Goal: Task Accomplishment & Management: Use online tool/utility

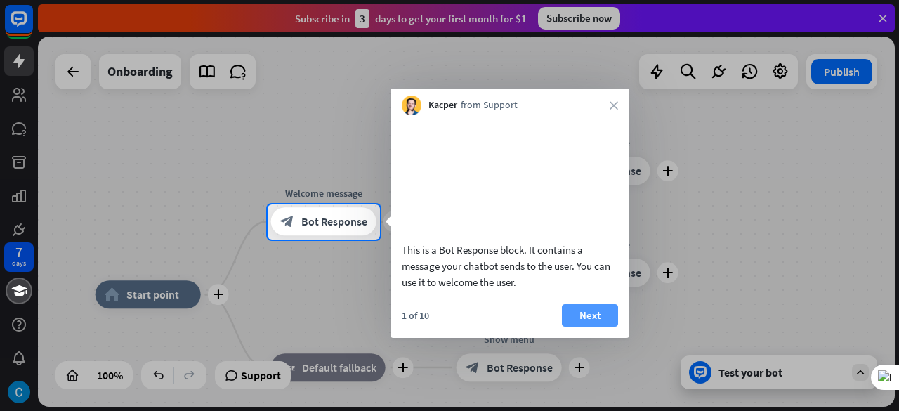
click at [586, 321] on button "Next" at bounding box center [590, 315] width 56 height 22
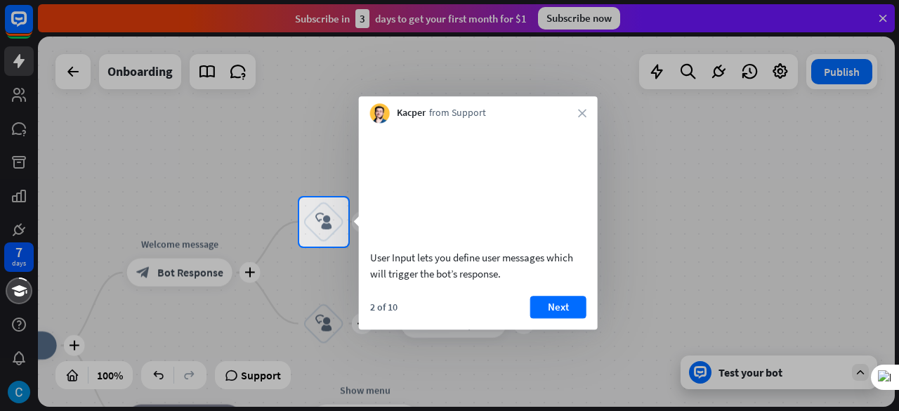
click at [554, 317] on button "Next" at bounding box center [559, 307] width 56 height 22
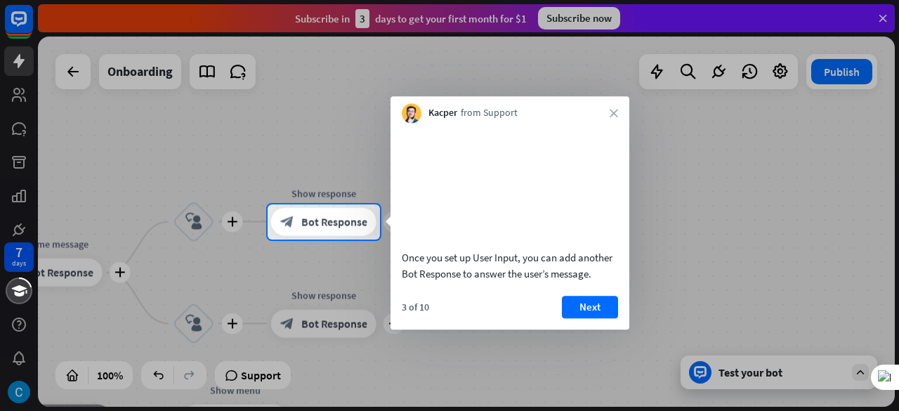
click at [583, 318] on button "Next" at bounding box center [590, 307] width 56 height 22
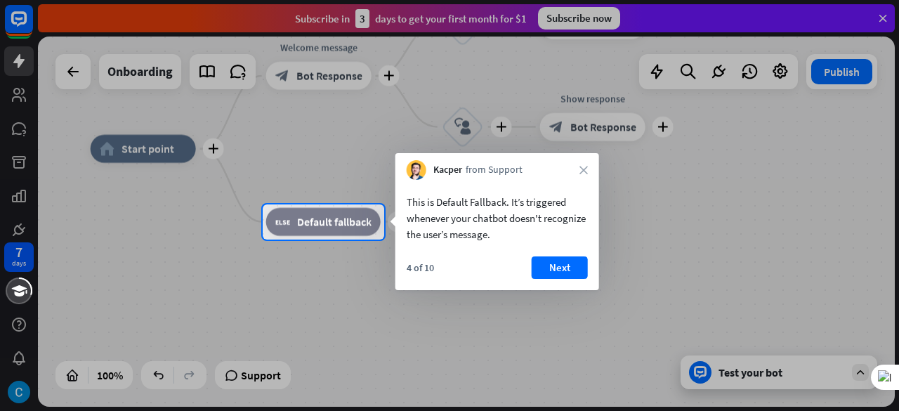
click at [580, 160] on div "Kacper from Support close" at bounding box center [498, 166] width 204 height 27
click at [587, 167] on div "Kacper from Support close" at bounding box center [498, 166] width 204 height 27
click at [587, 166] on icon "close" at bounding box center [584, 170] width 8 height 8
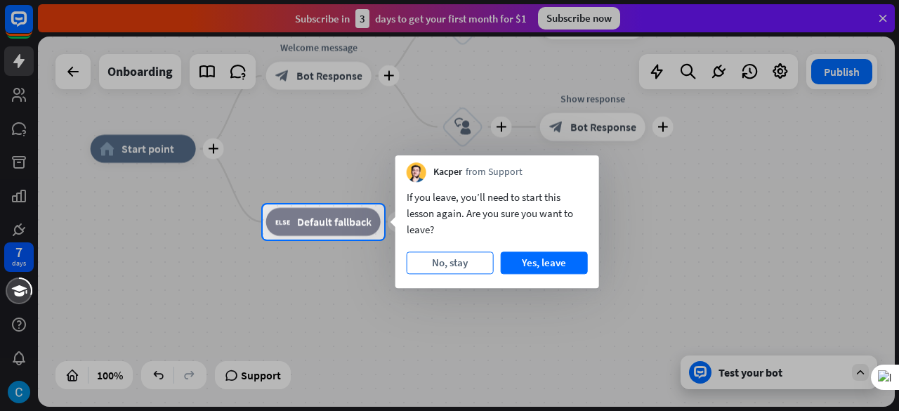
click at [453, 262] on button "No, stay" at bounding box center [450, 263] width 87 height 22
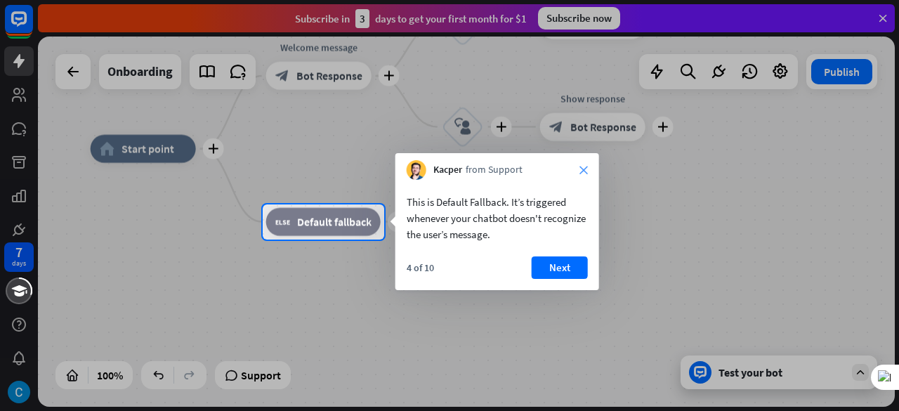
click at [583, 171] on icon "close" at bounding box center [584, 170] width 8 height 8
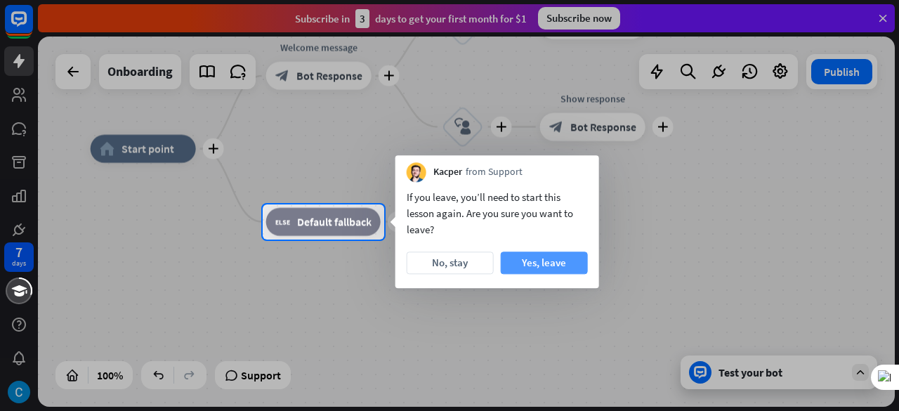
click at [538, 261] on button "Yes, leave" at bounding box center [544, 263] width 87 height 22
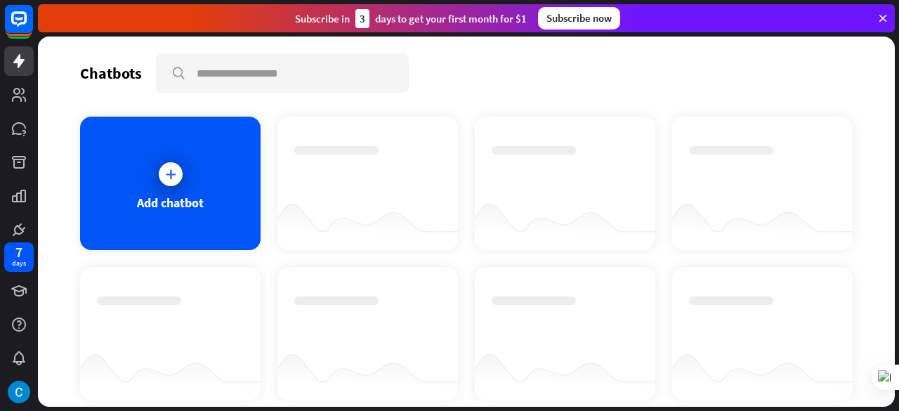
click at [622, 233] on div at bounding box center [565, 222] width 181 height 54
click at [214, 203] on div "Add chatbot" at bounding box center [170, 184] width 181 height 134
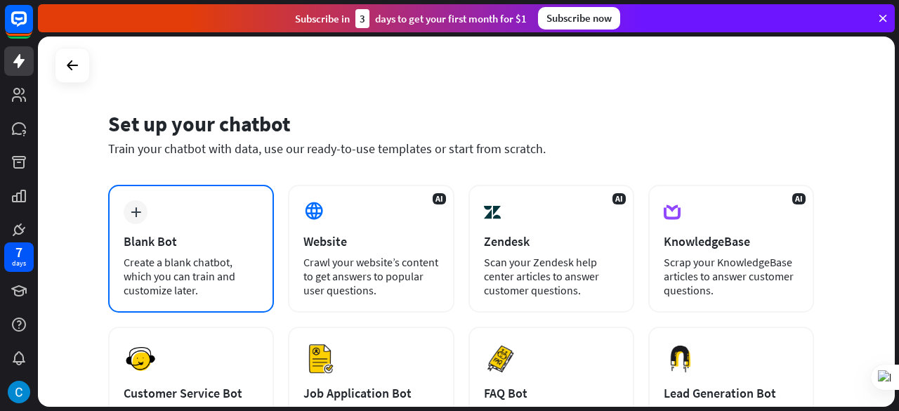
click at [208, 263] on div "Create a blank chatbot, which you can train and customize later." at bounding box center [191, 276] width 135 height 42
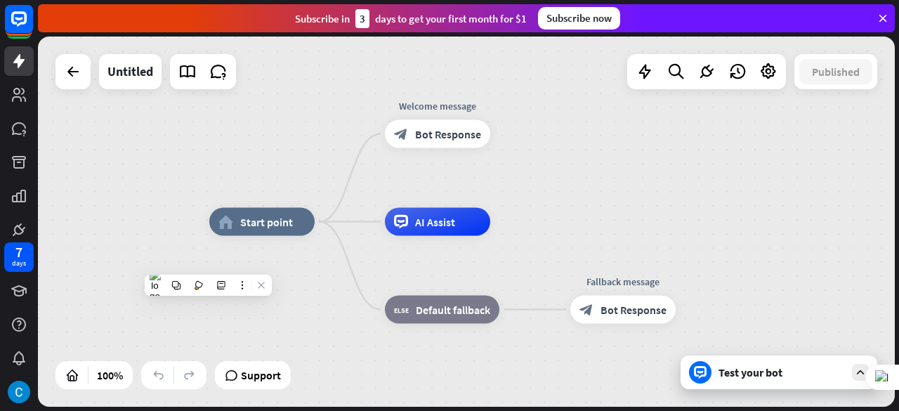
click at [627, 160] on div "home_2 Start point Welcome message block_bot_response Bot Response AI Assist bl…" at bounding box center [466, 222] width 857 height 370
click at [269, 226] on span "Start point" at bounding box center [266, 222] width 53 height 14
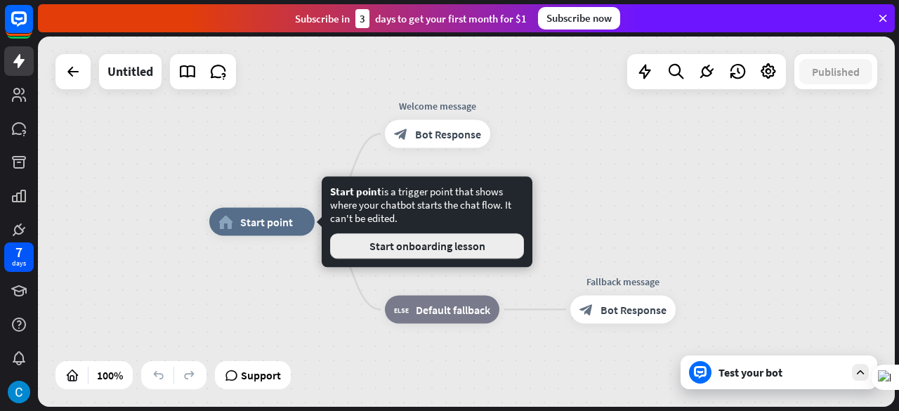
click at [474, 254] on button "Start onboarding lesson" at bounding box center [427, 245] width 194 height 25
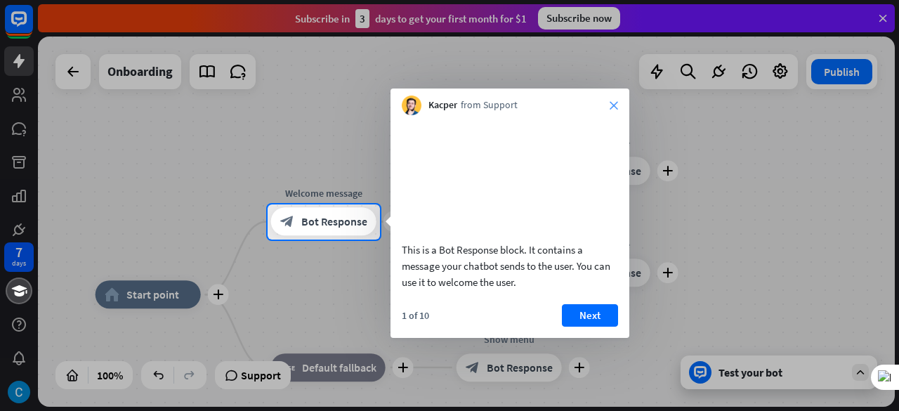
click at [615, 108] on icon "close" at bounding box center [614, 105] width 8 height 8
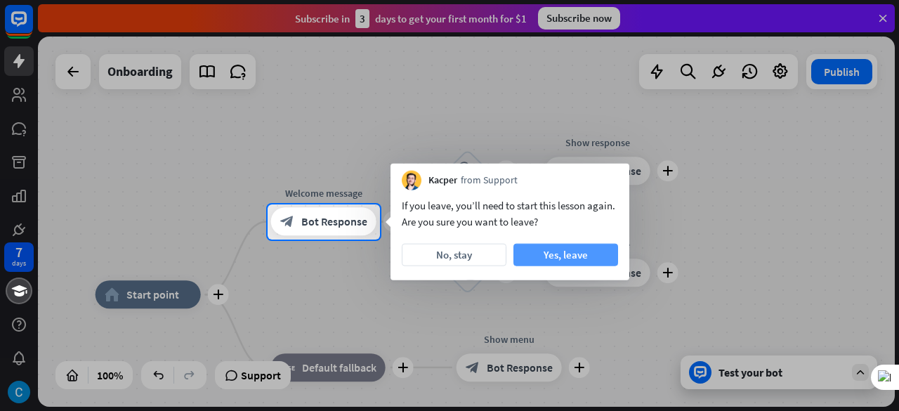
click at [563, 254] on button "Yes, leave" at bounding box center [566, 255] width 105 height 22
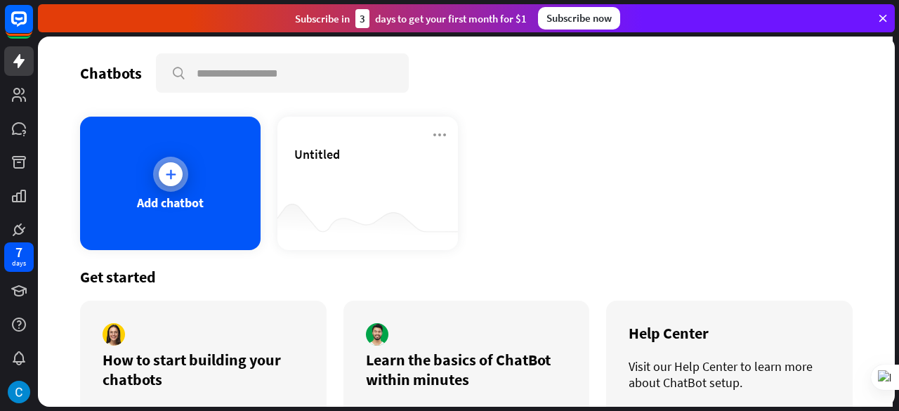
click at [190, 209] on div "Add chatbot" at bounding box center [170, 203] width 67 height 16
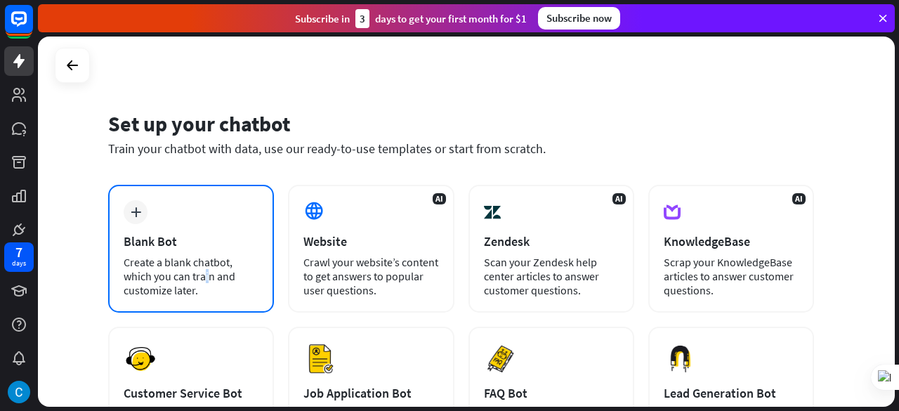
click at [201, 255] on div "Create a blank chatbot, which you can train and customize later." at bounding box center [191, 276] width 135 height 42
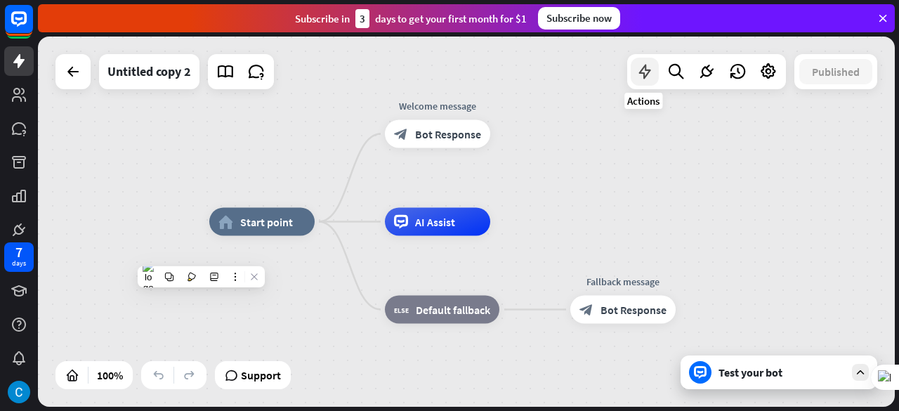
click at [644, 82] on div at bounding box center [645, 72] width 28 height 28
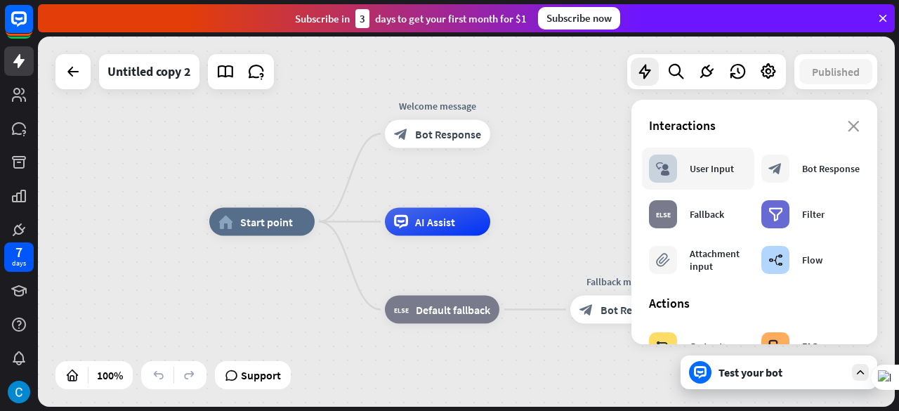
click at [705, 175] on div "block_user_input User Input" at bounding box center [691, 169] width 85 height 28
click at [256, 189] on span "Edit name" at bounding box center [250, 190] width 44 height 13
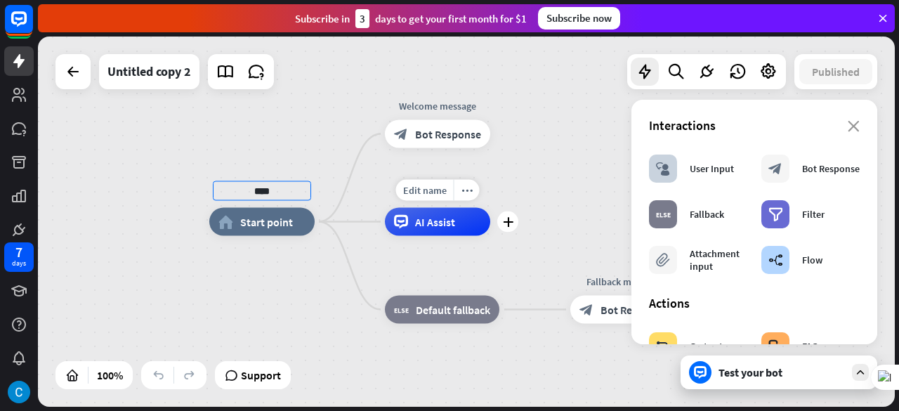
type input "****"
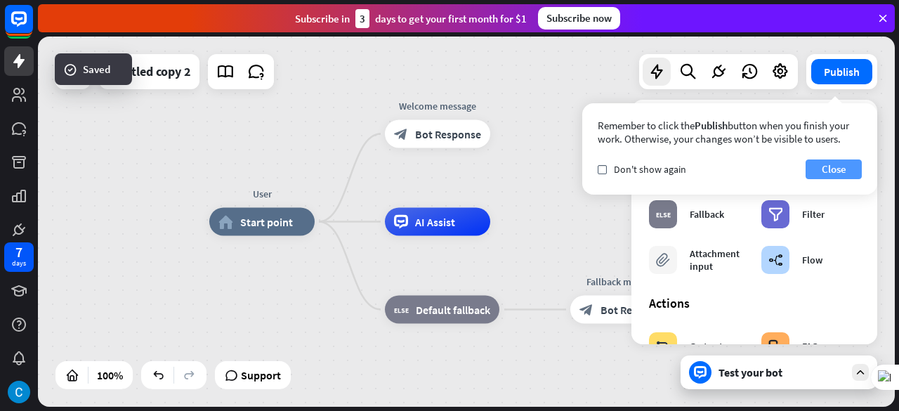
click at [845, 167] on button "Close" at bounding box center [834, 170] width 56 height 20
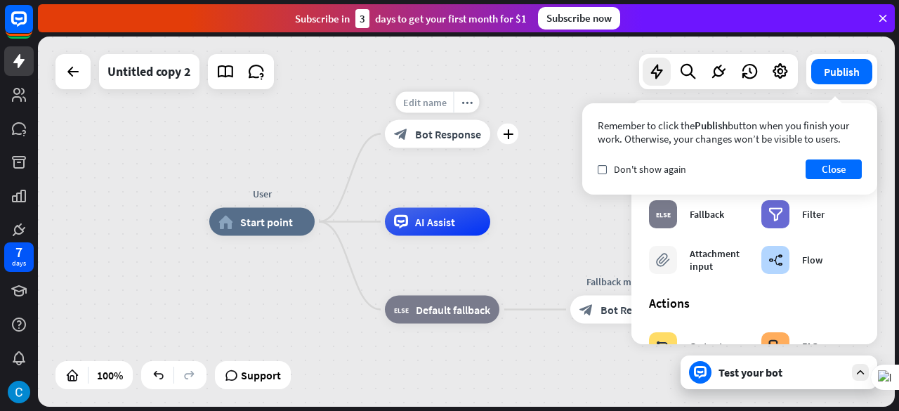
click at [429, 109] on div "Edit name" at bounding box center [425, 102] width 58 height 21
click at [520, 103] on div "**********" at bounding box center [466, 222] width 857 height 370
click at [441, 134] on span "Bot Response" at bounding box center [448, 133] width 66 height 14
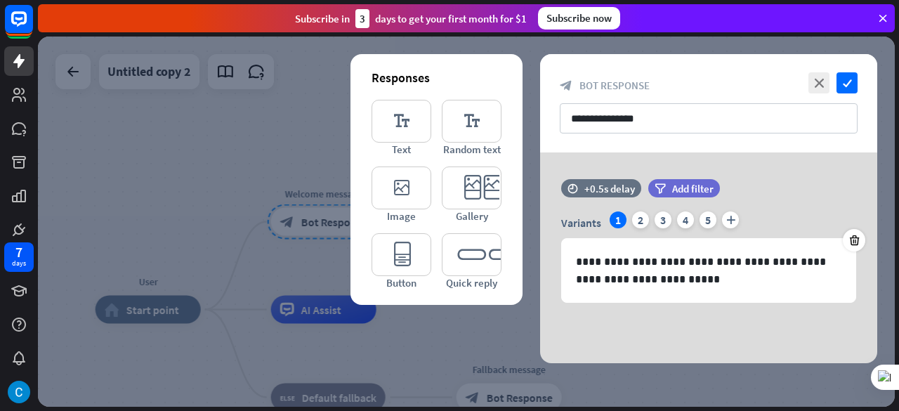
click at [211, 152] on div at bounding box center [466, 222] width 857 height 370
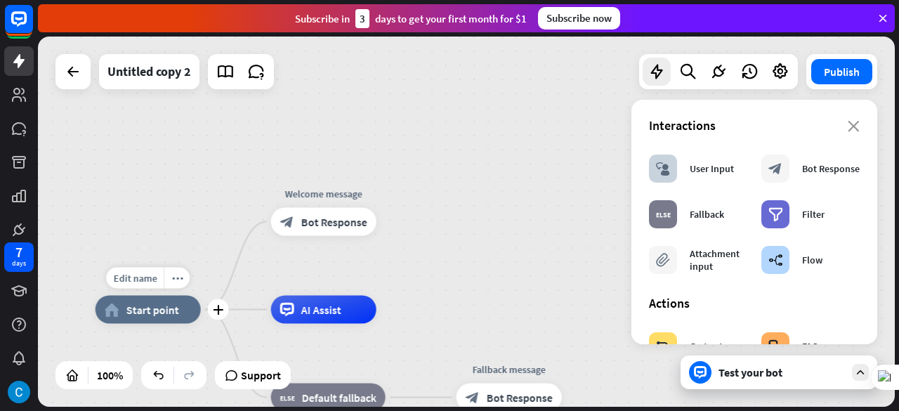
click at [133, 306] on span "Start point" at bounding box center [152, 310] width 53 height 14
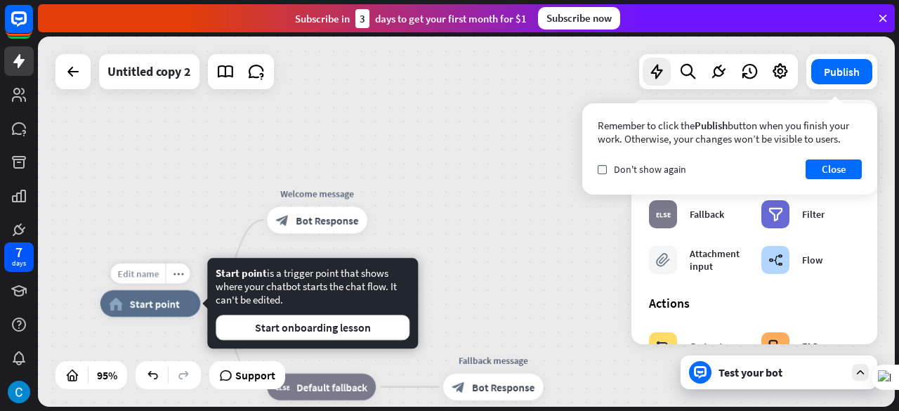
click at [156, 272] on span "Edit name" at bounding box center [137, 274] width 41 height 12
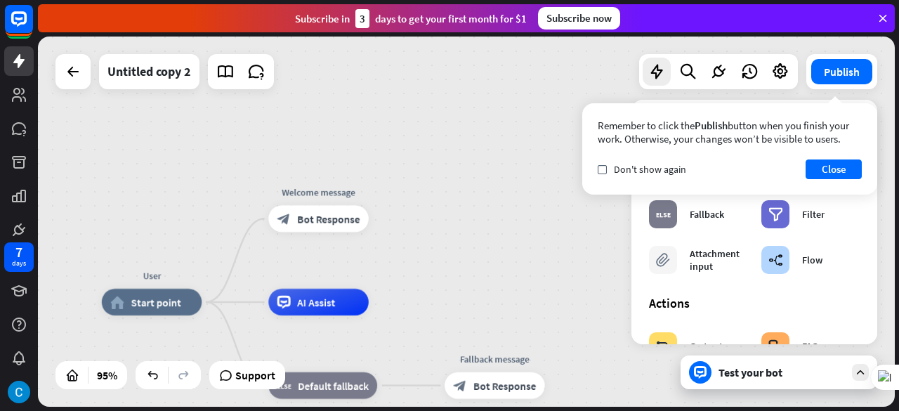
click at [176, 216] on div "**** User home_2 Start point Welcome message block_bot_response Bot Response AI…" at bounding box center [466, 222] width 857 height 370
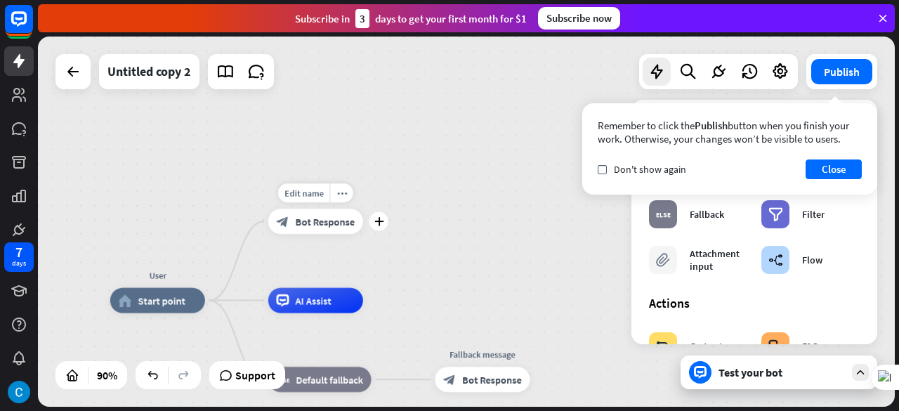
click at [330, 224] on span "Bot Response" at bounding box center [325, 221] width 60 height 13
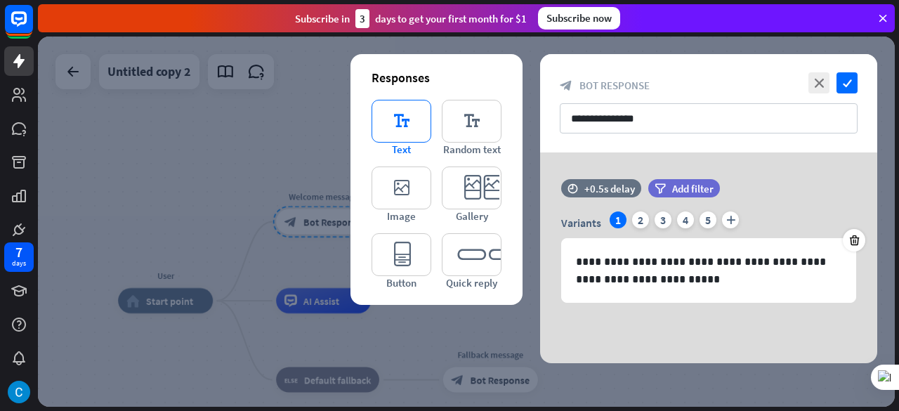
click at [401, 134] on icon "editor_text" at bounding box center [402, 121] width 60 height 43
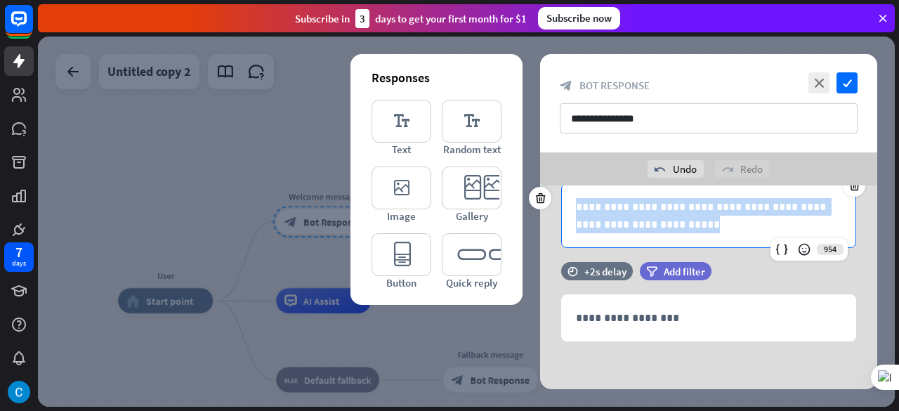
scroll to position [79, 0]
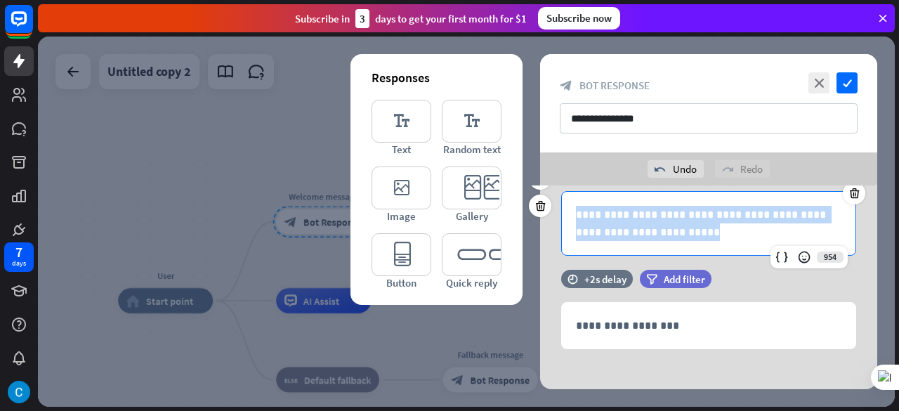
drag, startPoint x: 672, startPoint y: 219, endPoint x: 557, endPoint y: 193, distance: 118.0
click at [557, 193] on div "**********" at bounding box center [708, 209] width 337 height 91
click at [802, 257] on icon at bounding box center [805, 258] width 14 height 14
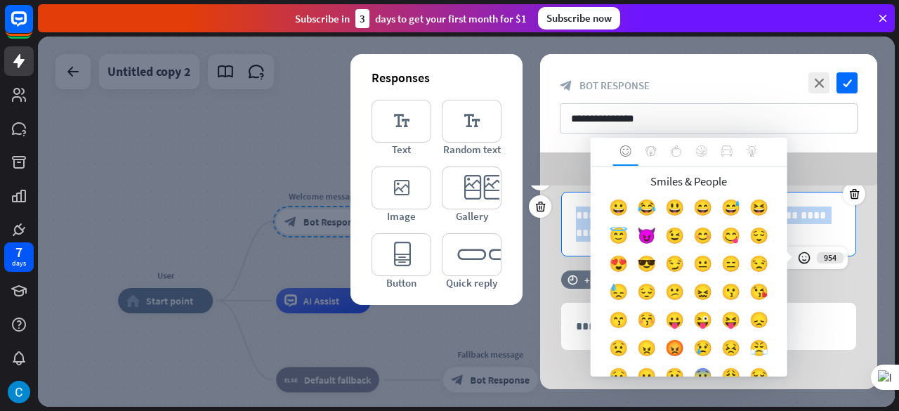
click at [809, 228] on p "**********" at bounding box center [709, 224] width 266 height 35
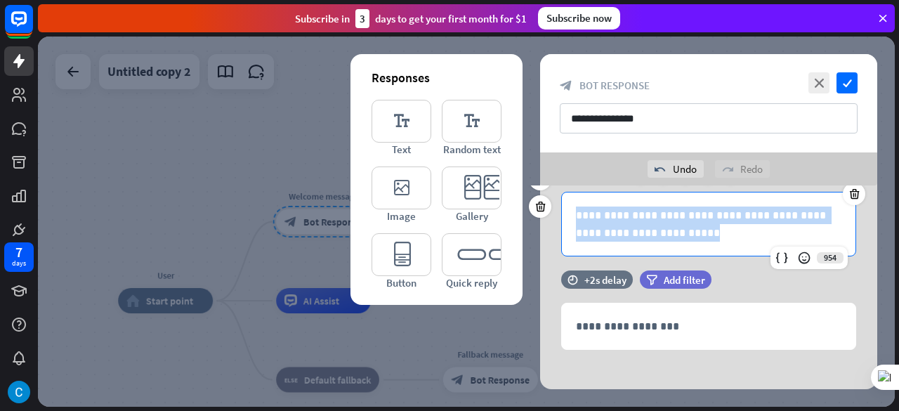
click at [809, 228] on p "**********" at bounding box center [709, 224] width 266 height 35
click at [753, 237] on p "**********" at bounding box center [709, 224] width 266 height 35
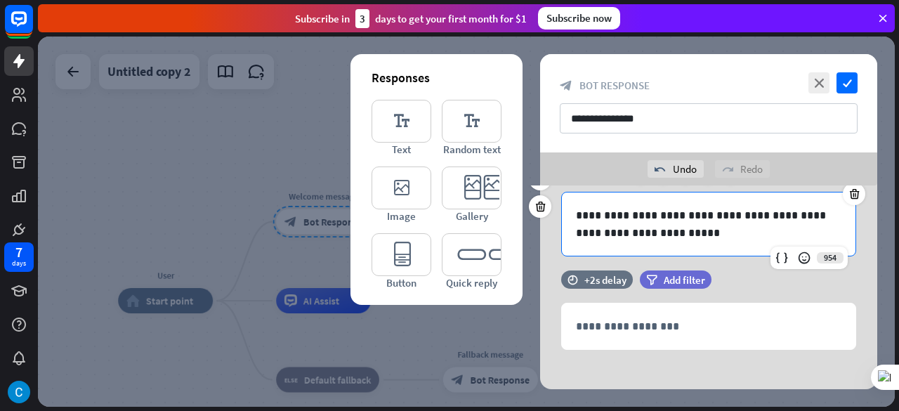
click at [752, 237] on p "**********" at bounding box center [709, 224] width 266 height 35
click at [800, 252] on icon at bounding box center [805, 258] width 14 height 14
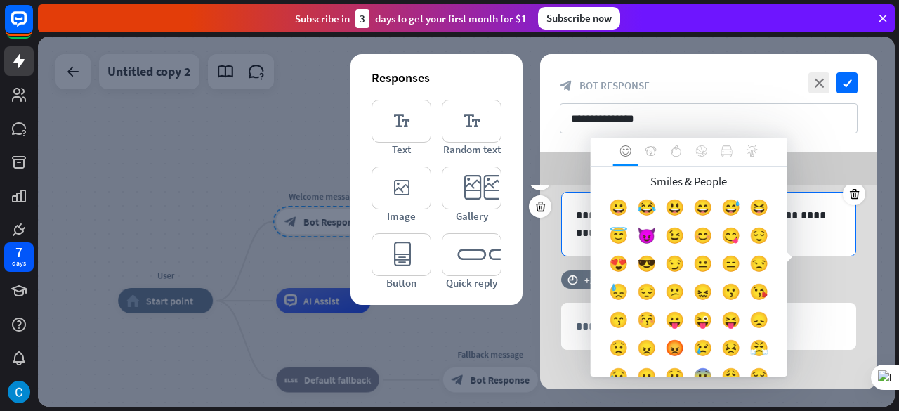
click at [661, 230] on div "😈" at bounding box center [647, 239] width 28 height 28
click at [687, 230] on p "**********" at bounding box center [709, 224] width 266 height 35
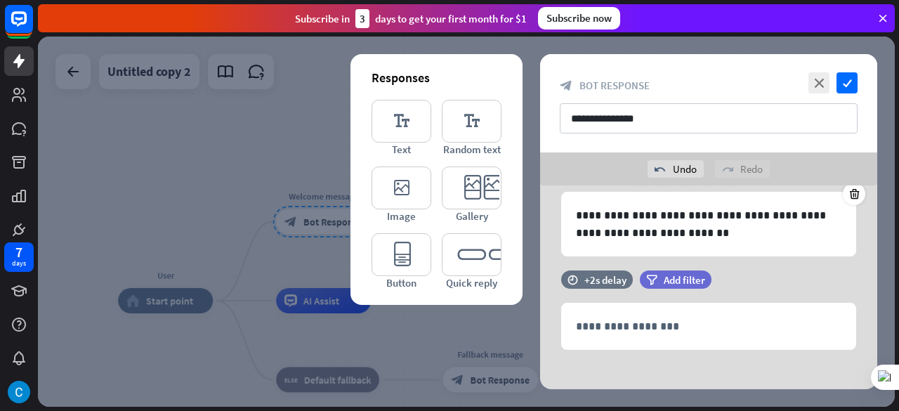
click at [280, 155] on div at bounding box center [466, 222] width 857 height 370
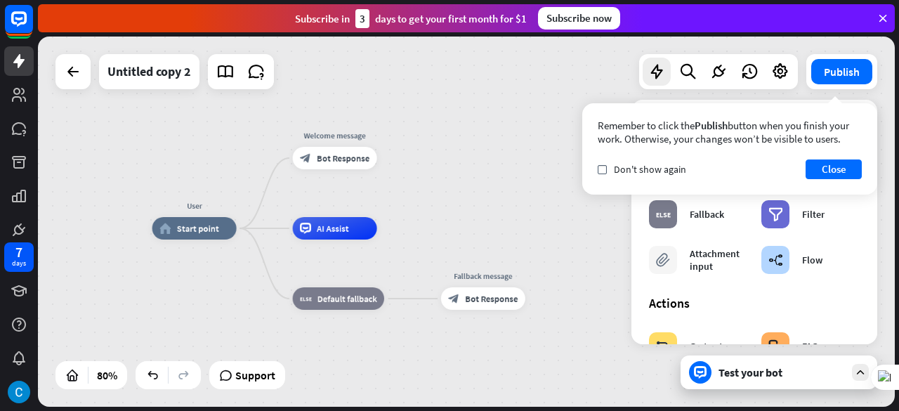
drag, startPoint x: 462, startPoint y: 245, endPoint x: 454, endPoint y: 126, distance: 119.7
click at [454, 126] on div "User home_2 Start point Welcome message block_bot_response Bot Response AI Assi…" at bounding box center [466, 222] width 857 height 370
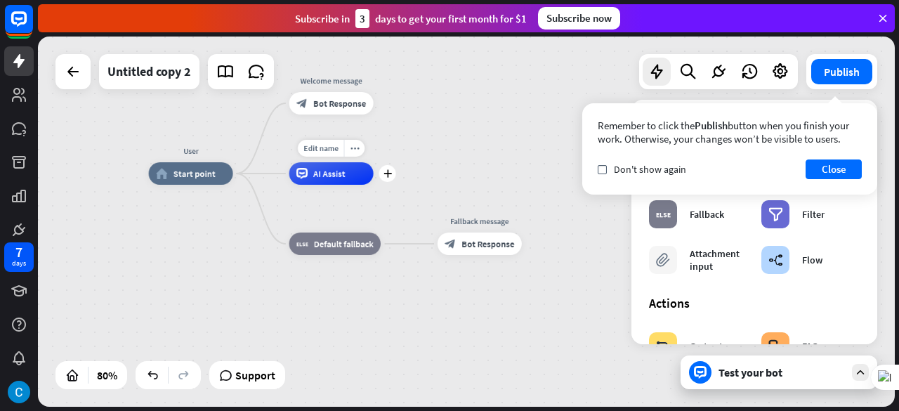
click at [346, 174] on div "AI Assist" at bounding box center [331, 173] width 84 height 22
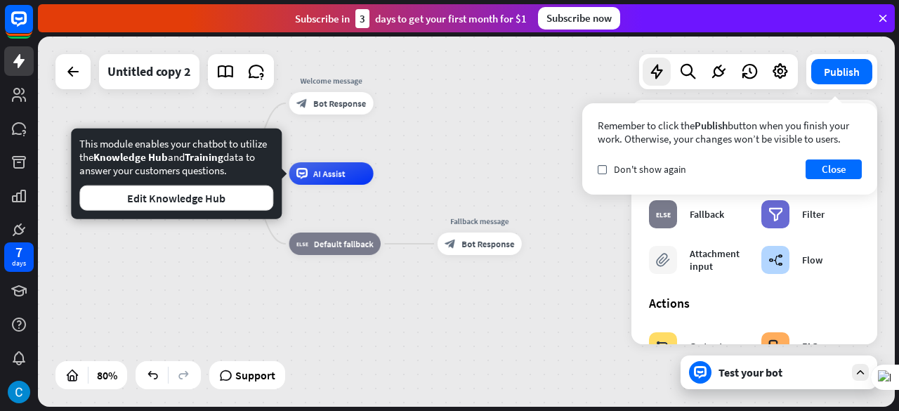
click at [432, 206] on div "User home_2 Start point Welcome message block_bot_response Bot Response AI Assi…" at bounding box center [492, 322] width 686 height 297
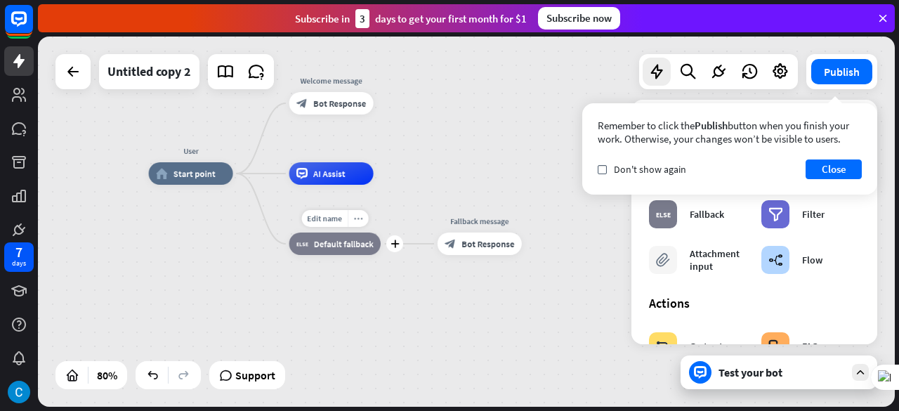
click at [358, 221] on icon "more_horiz" at bounding box center [358, 218] width 9 height 8
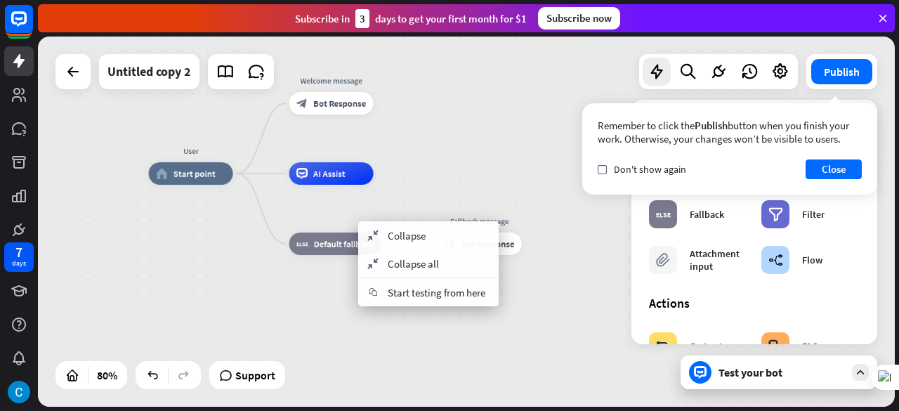
drag, startPoint x: 427, startPoint y: 163, endPoint x: 431, endPoint y: 170, distance: 7.9
click at [427, 162] on div "User home_2 Start point Welcome message block_bot_response Bot Response AI Assi…" at bounding box center [466, 222] width 857 height 370
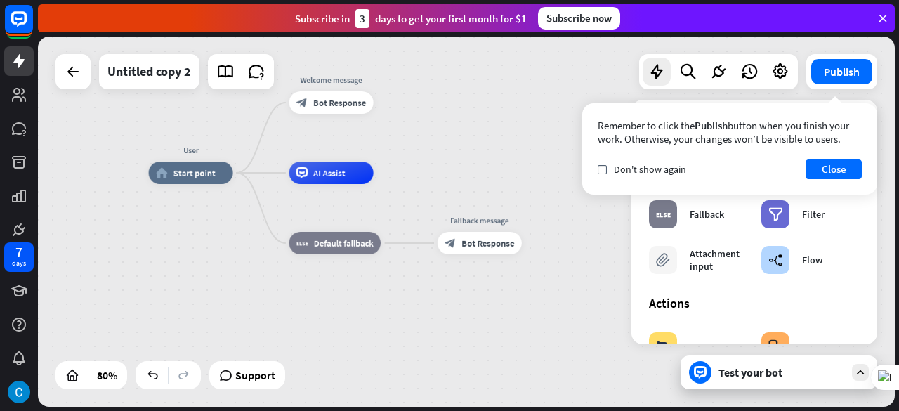
click at [742, 372] on div "Test your bot" at bounding box center [782, 372] width 126 height 14
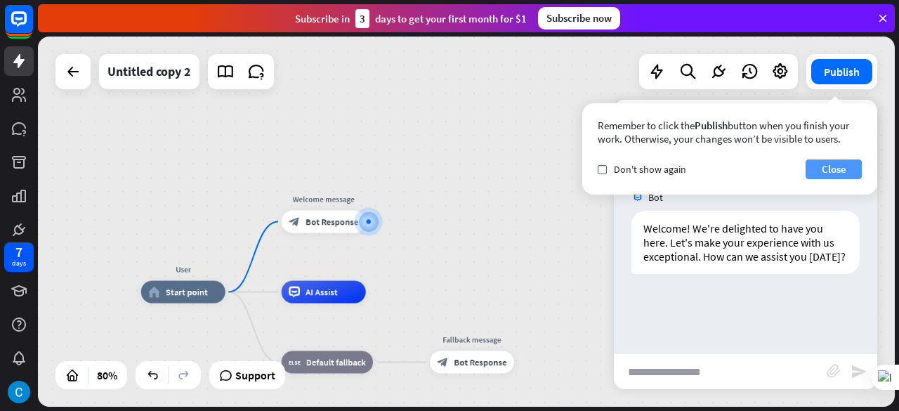
click at [840, 165] on button "Close" at bounding box center [834, 170] width 56 height 20
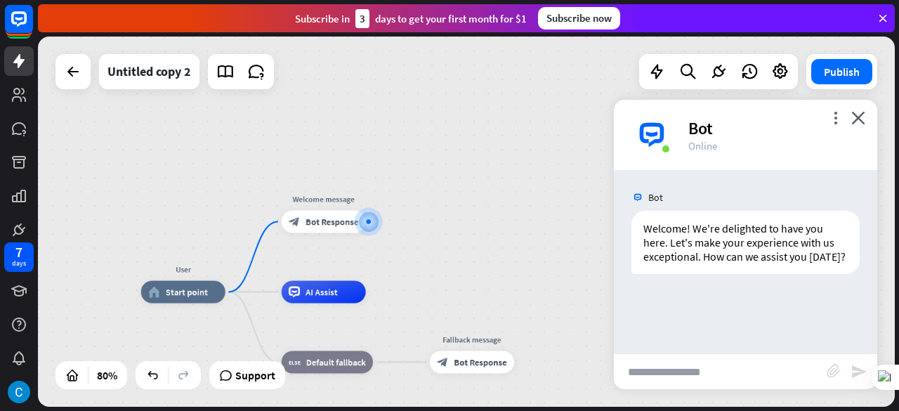
click at [691, 372] on input "text" at bounding box center [720, 371] width 213 height 35
type input "*"
click at [856, 369] on icon "send" at bounding box center [859, 371] width 17 height 17
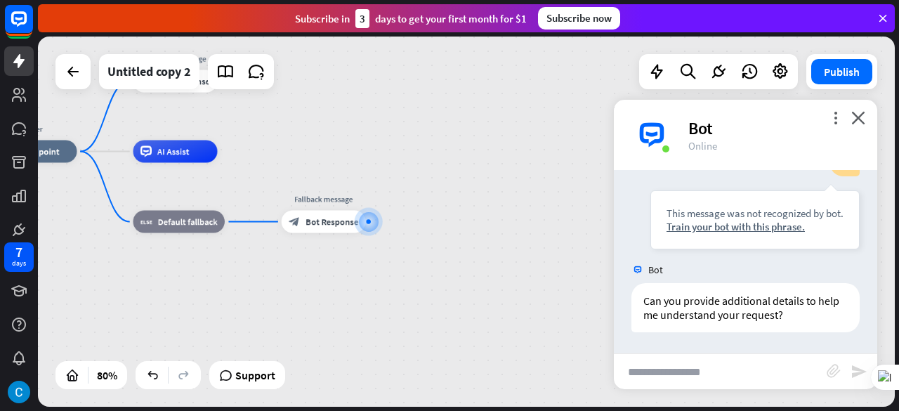
scroll to position [179, 0]
click at [679, 366] on input "text" at bounding box center [720, 371] width 213 height 35
type input "**********"
click at [679, 306] on div "To assist you effectively, could you elaborate on your query?" at bounding box center [746, 307] width 228 height 49
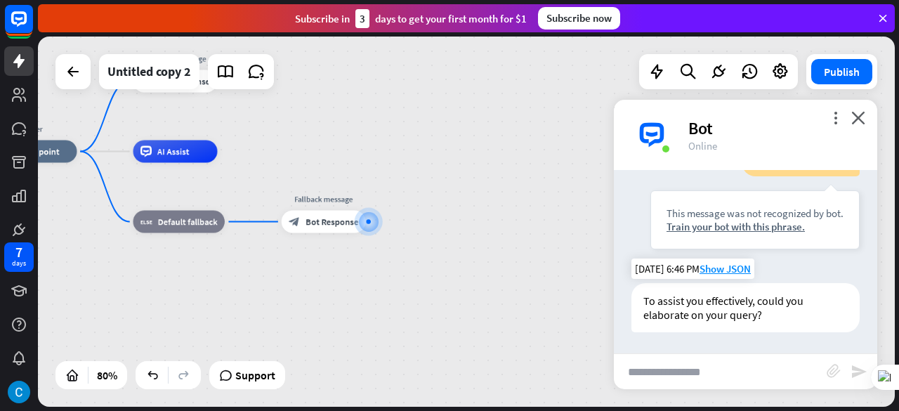
click at [680, 303] on div "To assist you effectively, could you elaborate on your query?" at bounding box center [746, 307] width 228 height 49
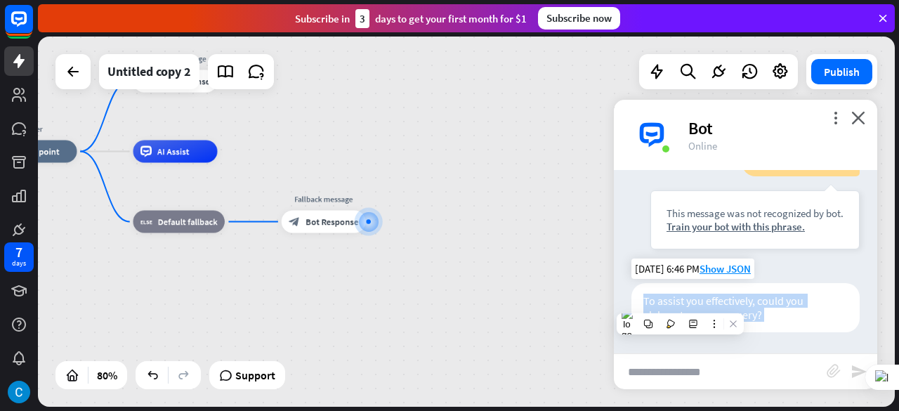
click at [680, 303] on div "To assist you effectively, could you elaborate on your query?" at bounding box center [746, 307] width 228 height 49
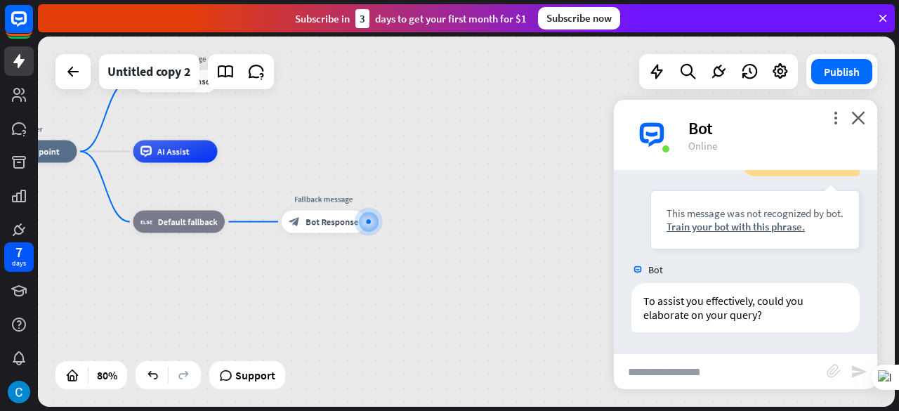
click at [662, 380] on input "text" at bounding box center [720, 371] width 213 height 35
type input "**********"
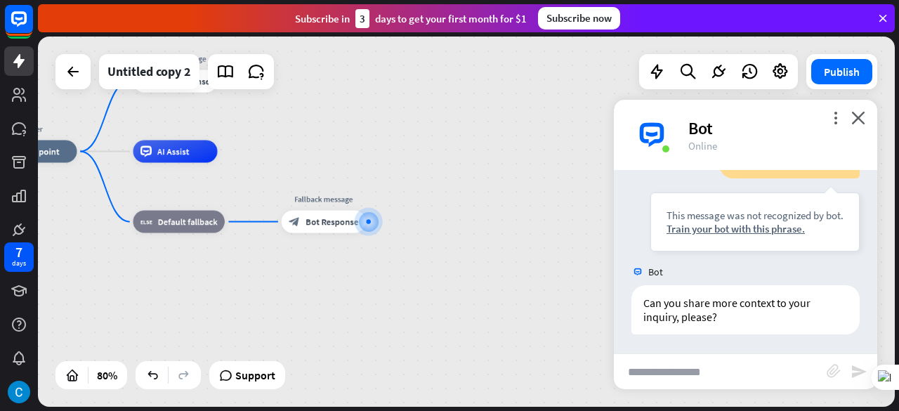
scroll to position [628, 0]
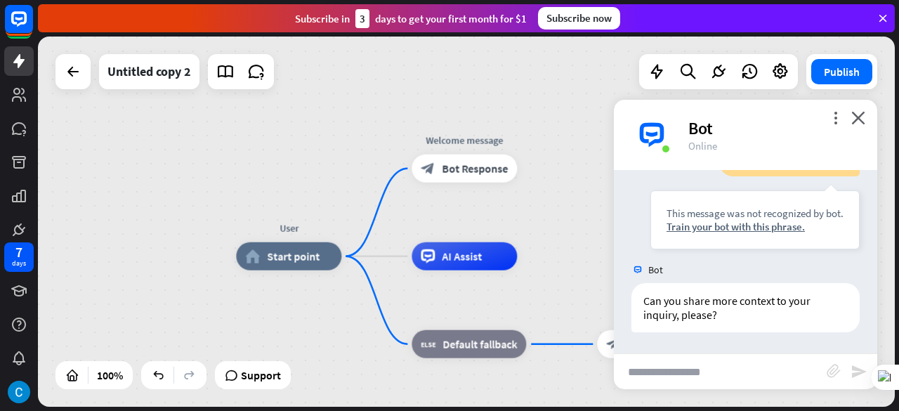
drag, startPoint x: 341, startPoint y: 169, endPoint x: 670, endPoint y: 277, distance: 346.6
click at [670, 277] on div "User home_2 Start point Welcome message block_bot_response Bot Response AI Assi…" at bounding box center [466, 222] width 857 height 370
